Goal: Task Accomplishment & Management: Complete application form

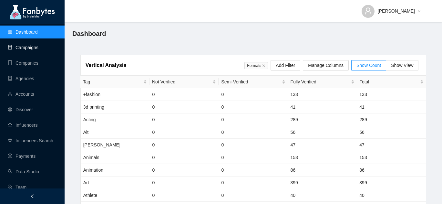
click at [31, 47] on link "Campaigns" at bounding box center [23, 47] width 31 height 5
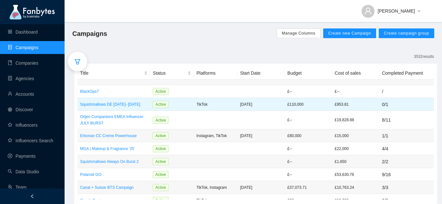
click at [200, 105] on p "TikTok" at bounding box center [215, 104] width 38 height 6
click at [138, 102] on p "Squishmallows DE [DATE]- [DATE]" at bounding box center [113, 104] width 67 height 6
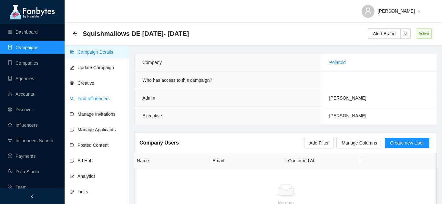
click at [96, 97] on link "Find Influencers" at bounding box center [90, 98] width 40 height 5
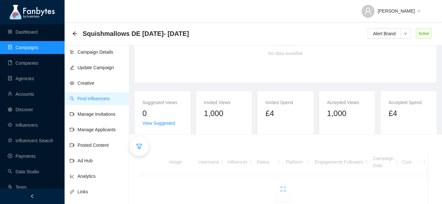
scroll to position [99, 0]
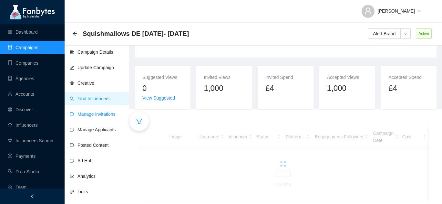
click at [109, 115] on link "Manage Invitations" at bounding box center [93, 113] width 46 height 5
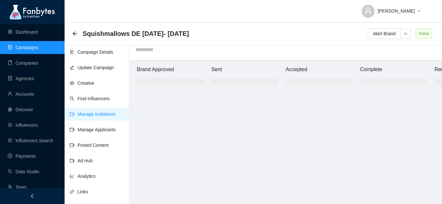
scroll to position [6, 0]
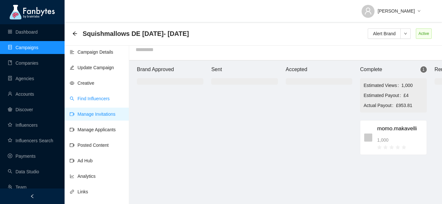
click at [101, 101] on link "Find Influencers" at bounding box center [90, 98] width 40 height 5
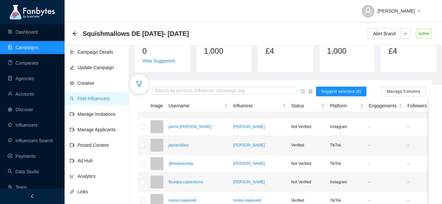
scroll to position [130, 0]
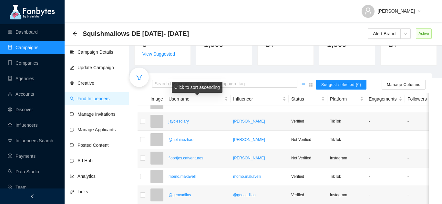
click at [182, 82] on div "Click to sort ascending" at bounding box center [197, 87] width 51 height 11
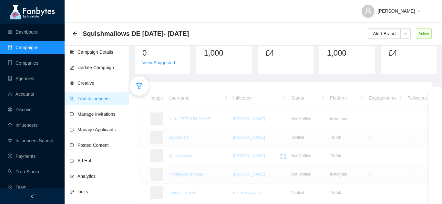
scroll to position [124, 0]
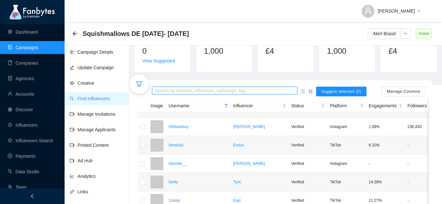
click at [184, 90] on input "search" at bounding box center [225, 90] width 140 height 7
type input "******"
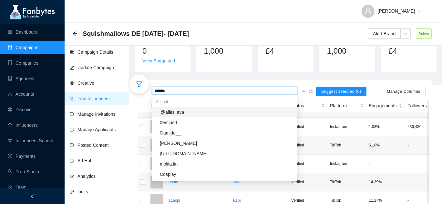
click at [180, 111] on span ".ava" at bounding box center [180, 111] width 8 height 5
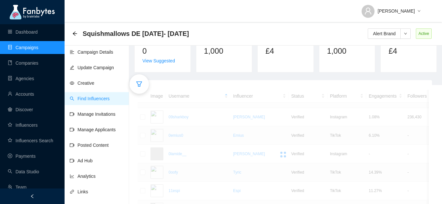
scroll to position [87, 0]
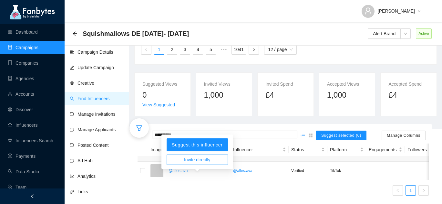
click at [189, 152] on div "Username" at bounding box center [198, 149] width 59 height 7
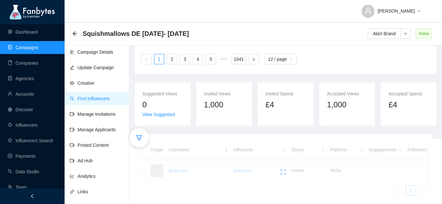
scroll to position [87, 0]
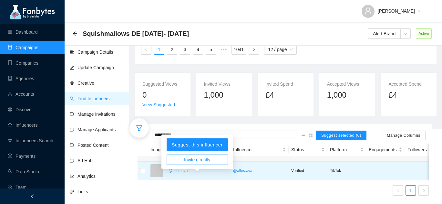
click at [188, 170] on p "@alles.ava" at bounding box center [198, 170] width 59 height 6
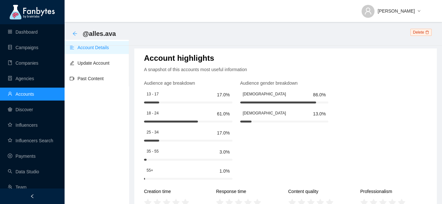
click at [75, 32] on icon "arrow-left" at bounding box center [75, 33] width 4 height 4
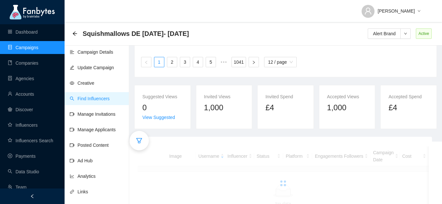
scroll to position [87, 0]
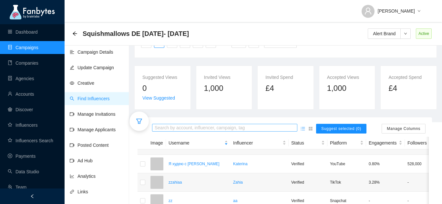
click at [190, 124] on input "search" at bounding box center [225, 127] width 140 height 7
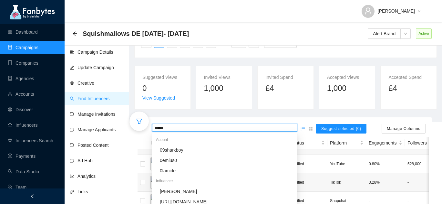
type input "******"
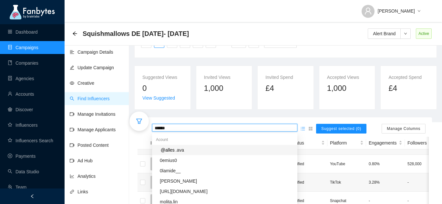
click at [176, 150] on span ".ava" at bounding box center [180, 149] width 8 height 5
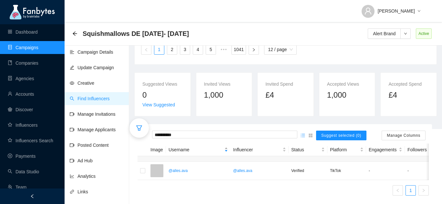
click at [189, 151] on div "Username" at bounding box center [198, 149] width 59 height 7
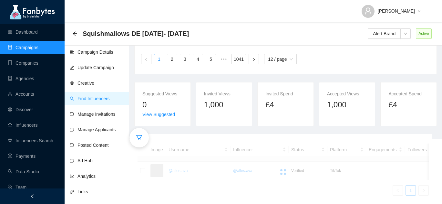
scroll to position [87, 0]
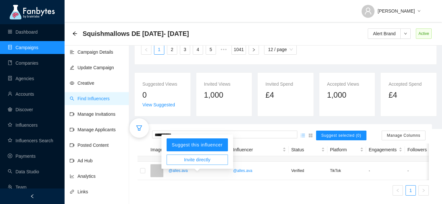
click at [195, 156] on span "Invite directly" at bounding box center [197, 159] width 26 height 7
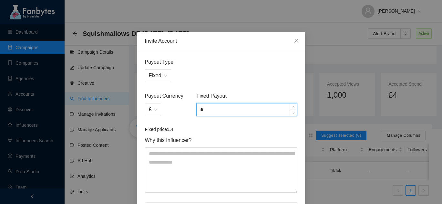
click at [218, 109] on input "*" at bounding box center [247, 109] width 100 height 12
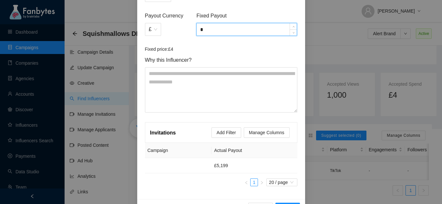
scroll to position [100, 0]
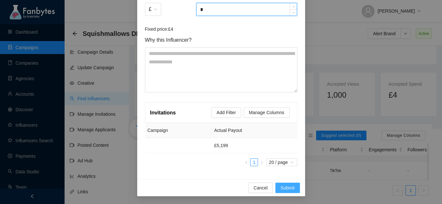
type input "*"
click at [285, 188] on span "Submit" at bounding box center [288, 187] width 14 height 7
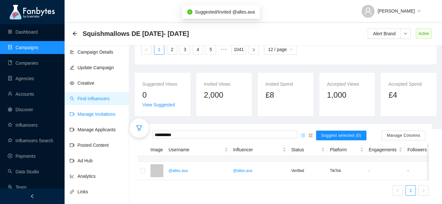
click at [100, 115] on link "Manage Invitations" at bounding box center [93, 113] width 46 height 5
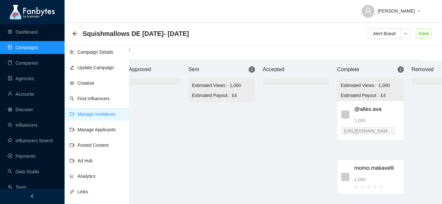
scroll to position [6, 38]
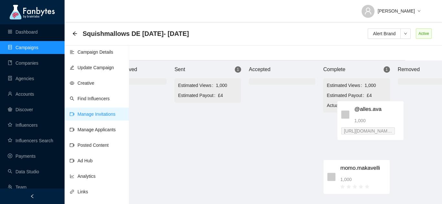
drag, startPoint x: 239, startPoint y: 128, endPoint x: 365, endPoint y: 117, distance: 126.4
click at [365, 117] on div "Brand Approved Sent 1 Estimated Views 1,000 Estimated Payout £4 @alles.ava 1,00…" at bounding box center [281, 131] width 387 height 143
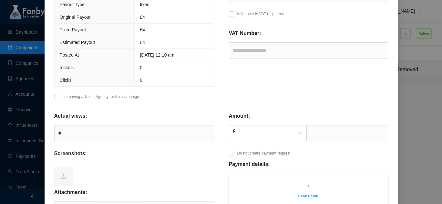
scroll to position [171, 0]
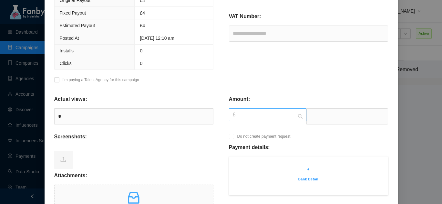
click at [253, 116] on span "£" at bounding box center [268, 114] width 70 height 12
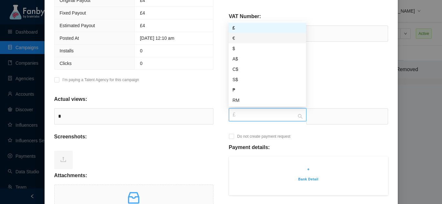
click at [258, 41] on div "€" at bounding box center [267, 38] width 70 height 7
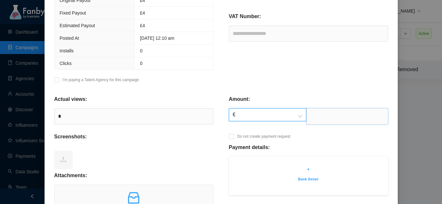
click at [330, 108] on input "text" at bounding box center [347, 116] width 82 height 16
type input "****"
click at [318, 169] on p "+" at bounding box center [309, 169] width 140 height 6
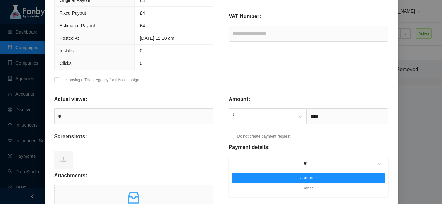
click at [301, 163] on span "UK" at bounding box center [309, 163] width 148 height 7
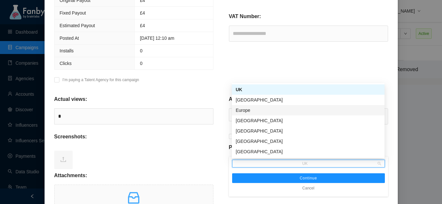
click at [292, 110] on div "Europe" at bounding box center [308, 110] width 145 height 7
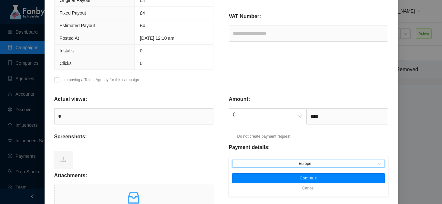
click at [291, 177] on button "Continue" at bounding box center [308, 178] width 153 height 10
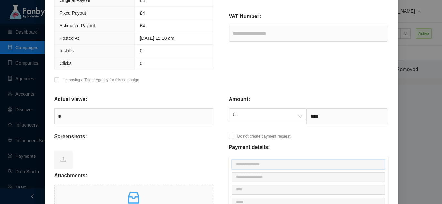
click at [274, 167] on input "text" at bounding box center [308, 164] width 153 height 10
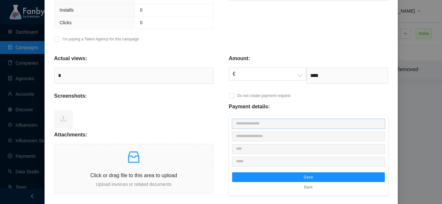
scroll to position [212, 0]
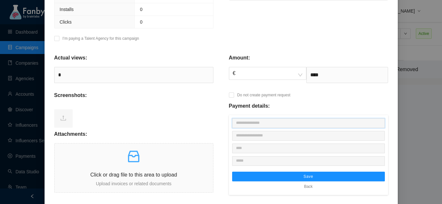
click at [269, 123] on input "text" at bounding box center [308, 123] width 153 height 10
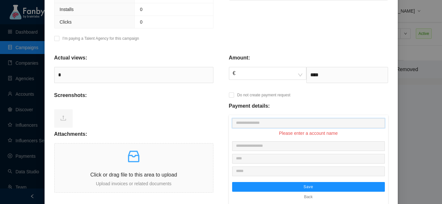
paste input "**********"
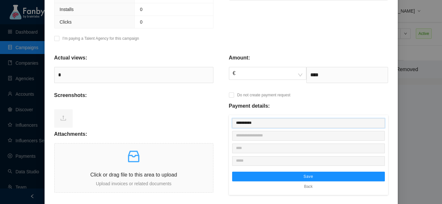
type input "**********"
click at [248, 137] on input "text" at bounding box center [308, 136] width 153 height 10
paste input "**********"
type input "**********"
click at [250, 146] on input "text" at bounding box center [308, 148] width 153 height 10
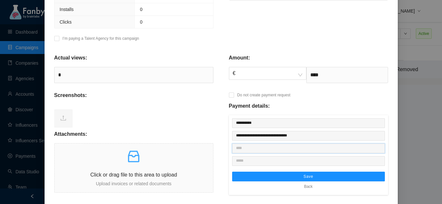
paste input "**********"
type input "**********"
click at [240, 163] on input "text" at bounding box center [308, 161] width 153 height 10
paste input "**********"
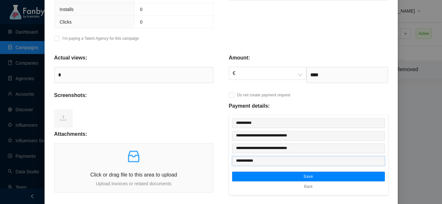
type input "**********"
click at [250, 174] on button "Save" at bounding box center [308, 176] width 153 height 10
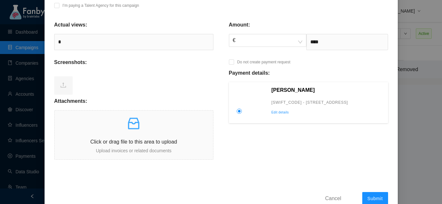
scroll to position [262, 0]
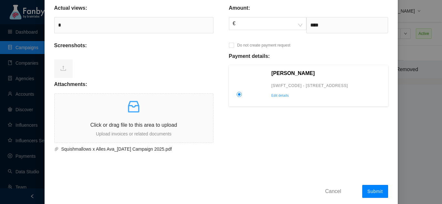
click at [374, 188] on button "Submit" at bounding box center [375, 191] width 26 height 13
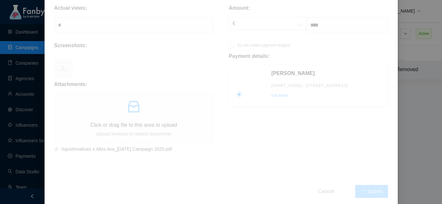
type input "*******"
